Goal: Check status: Check status

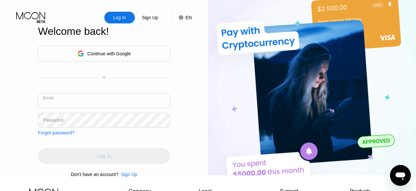
click at [97, 101] on input "text" at bounding box center [104, 100] width 132 height 15
type input "[EMAIL_ADDRESS][DOMAIN_NAME]"
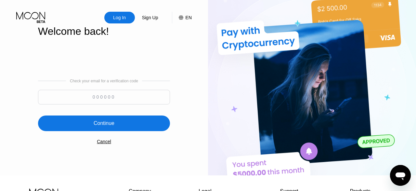
click at [80, 98] on input at bounding box center [104, 97] width 132 height 15
type input "949927"
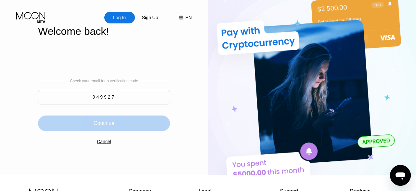
click at [59, 128] on div "Continue" at bounding box center [104, 123] width 132 height 16
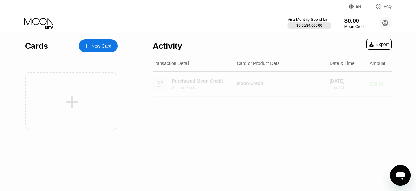
click at [185, 85] on div "Purchased Moon Credit Settled Purchase" at bounding box center [207, 83] width 71 height 11
click at [206, 87] on div "Settled Purchase" at bounding box center [207, 87] width 71 height 5
click at [249, 89] on div "Purchased Moon Credit Settled Purchase Moon Credit [DATE] 1:55 AM $35.01" at bounding box center [272, 83] width 239 height 25
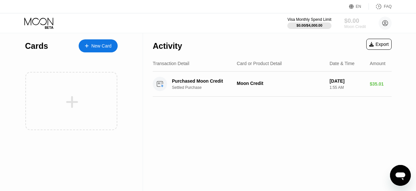
click at [348, 23] on div "$0.00" at bounding box center [355, 20] width 22 height 7
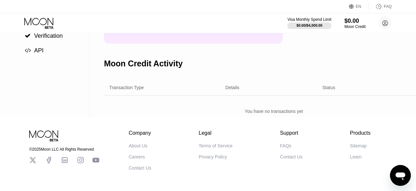
scroll to position [96, 0]
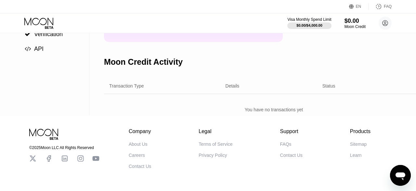
click at [232, 94] on div "Transaction Type Details Status Amount" at bounding box center [273, 86] width 339 height 16
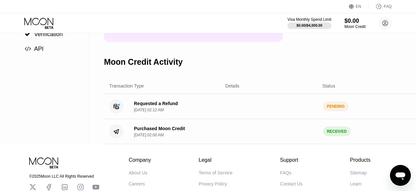
click at [159, 106] on div "Requested a Refund" at bounding box center [156, 103] width 44 height 5
